Goal: Transaction & Acquisition: Subscribe to service/newsletter

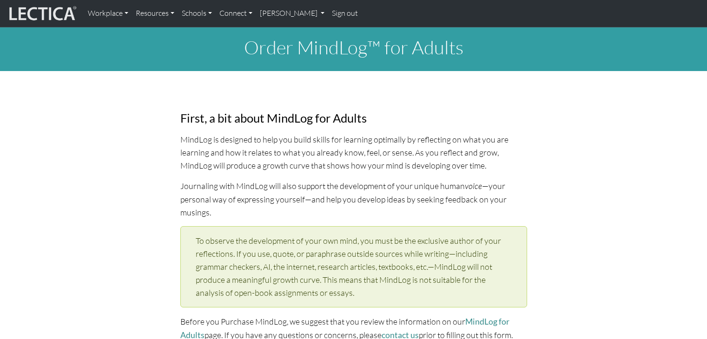
select select "1999"
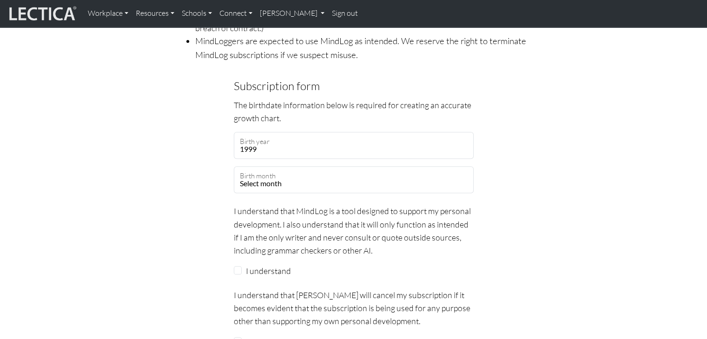
scroll to position [790, 0]
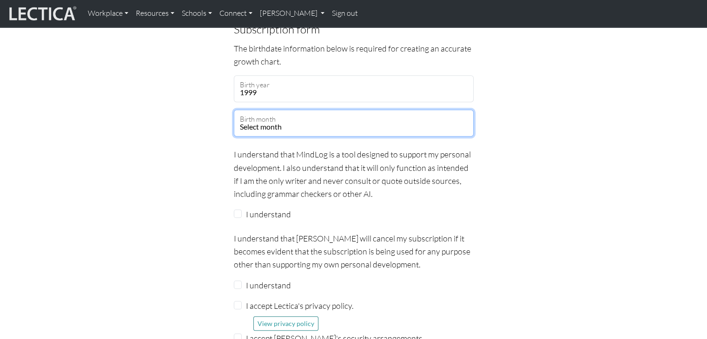
click at [299, 110] on select "Select month January February March April May June July August September Octobe…" at bounding box center [354, 123] width 240 height 27
select select "06"
click at [234, 110] on select "Select month January February March April May June July August September Octobe…" at bounding box center [354, 123] width 240 height 27
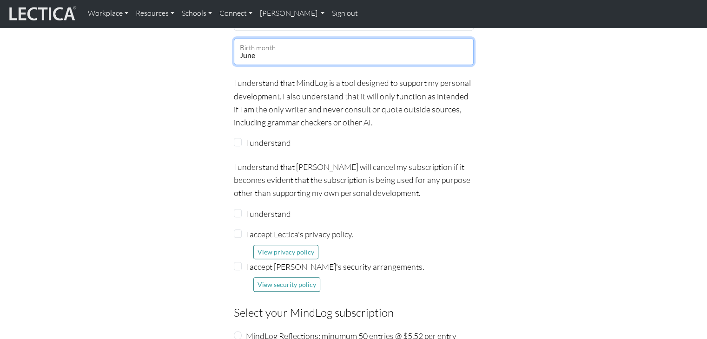
scroll to position [883, 0]
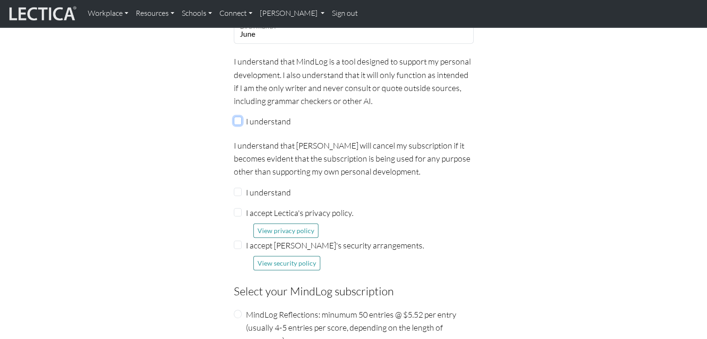
click at [238, 117] on input "I understand" at bounding box center [238, 121] width 8 height 8
checkbox input "true"
click at [241, 188] on input "I understand" at bounding box center [238, 192] width 8 height 8
checkbox input "true"
click at [239, 208] on input "I accept Lectica's privacy policy." at bounding box center [238, 212] width 8 height 8
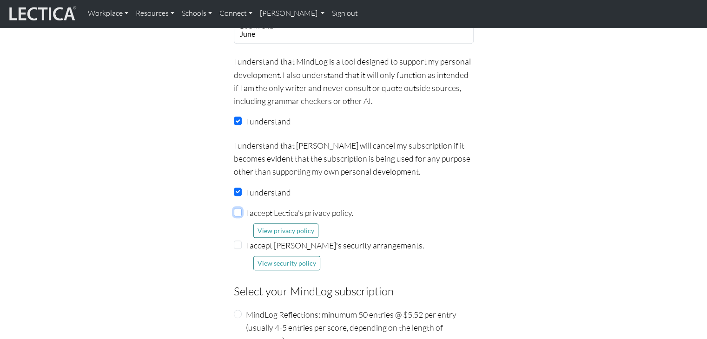
checkbox input "true"
click at [237, 239] on div "I accept Lectica's security arrangements. View security policy" at bounding box center [354, 255] width 240 height 32
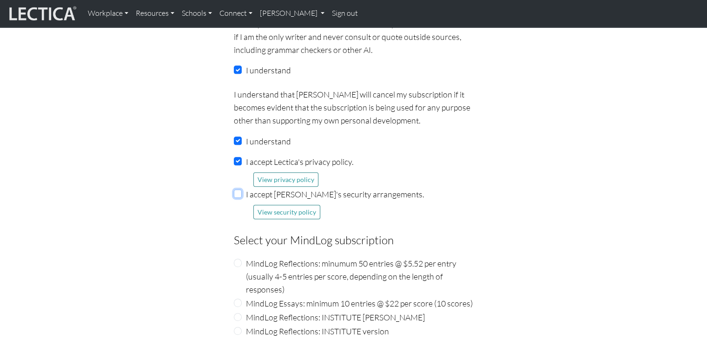
scroll to position [1069, 0]
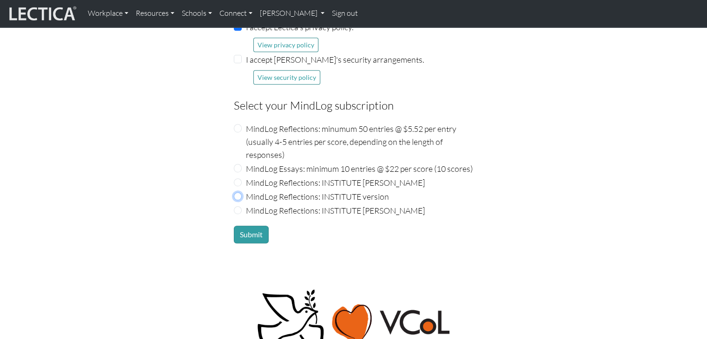
click at [237, 192] on input "MindLog Reflections: INSTITUTE version" at bounding box center [238, 196] width 8 height 8
radio input "true"
click at [251, 226] on button "Submit" at bounding box center [251, 235] width 35 height 18
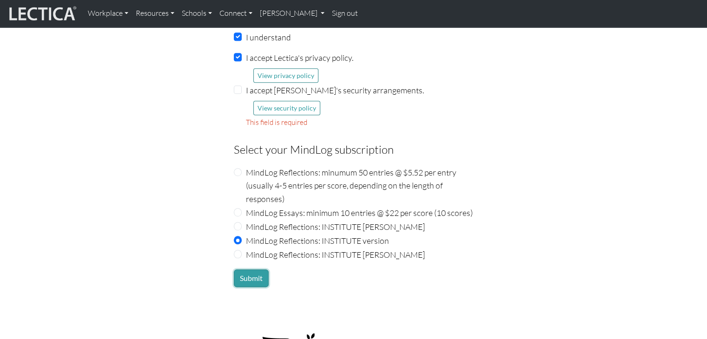
scroll to position [1022, 0]
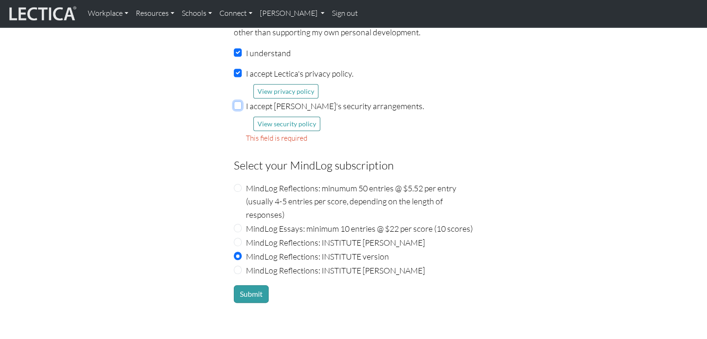
click at [237, 101] on input "I accept Lectica's security arrangements." at bounding box center [238, 105] width 8 height 8
checkbox input "true"
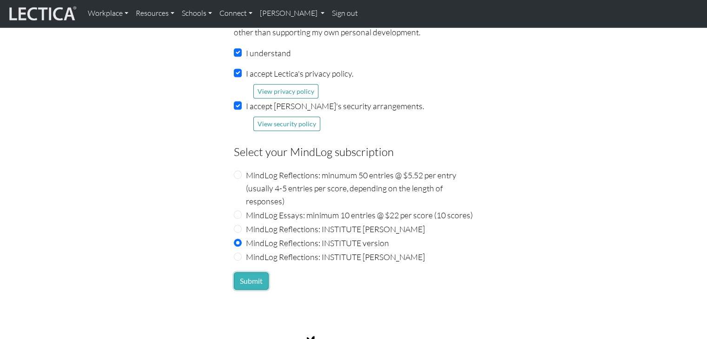
click at [241, 272] on button "Submit" at bounding box center [251, 281] width 35 height 18
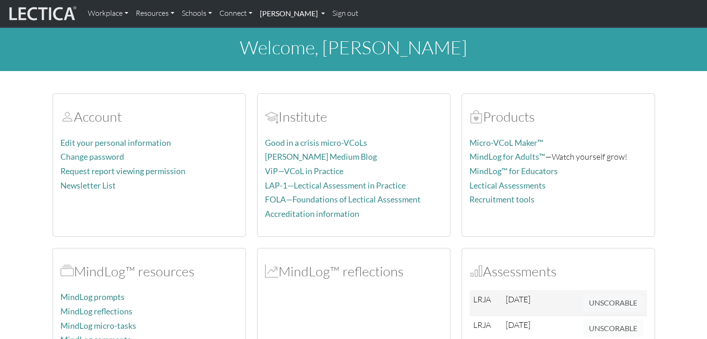
click at [322, 13] on link "[PERSON_NAME]" at bounding box center [292, 14] width 72 height 20
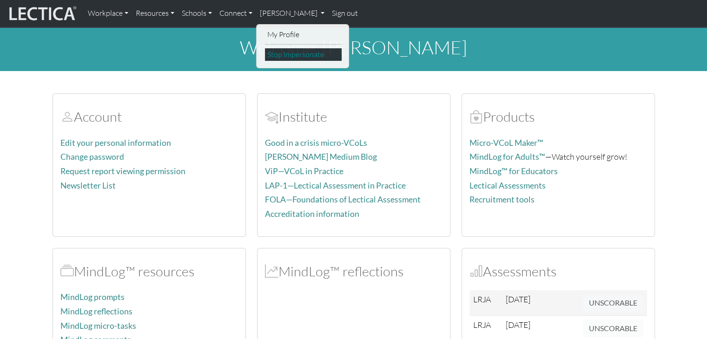
click at [288, 53] on link "Stop impersonate" at bounding box center [303, 54] width 77 height 13
